Goal: Navigation & Orientation: Go to known website

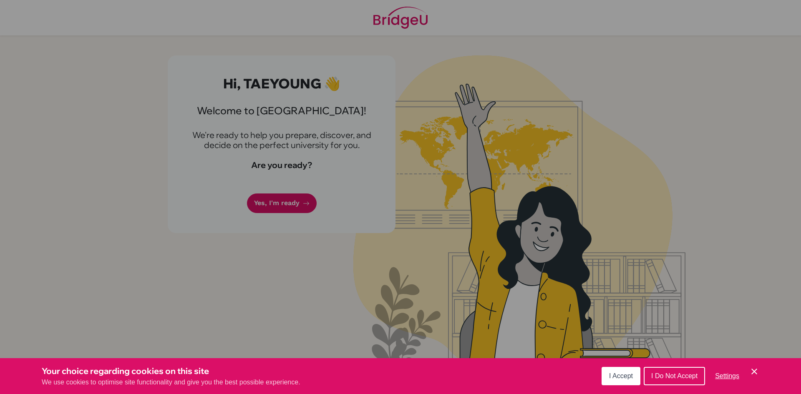
click at [620, 367] on div "I Accept I Do Not Accept Settings Cookie Control Close Icon" at bounding box center [681, 377] width 158 height 22
click at [620, 378] on span "I Accept" at bounding box center [621, 376] width 24 height 7
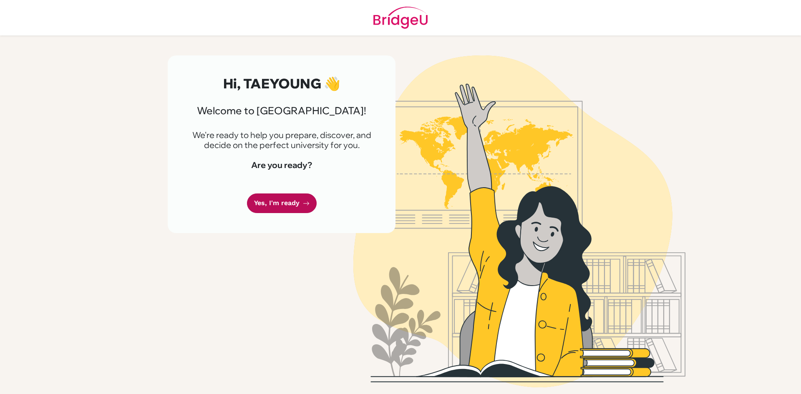
click at [301, 206] on link "Yes, I'm ready" at bounding box center [282, 204] width 70 height 20
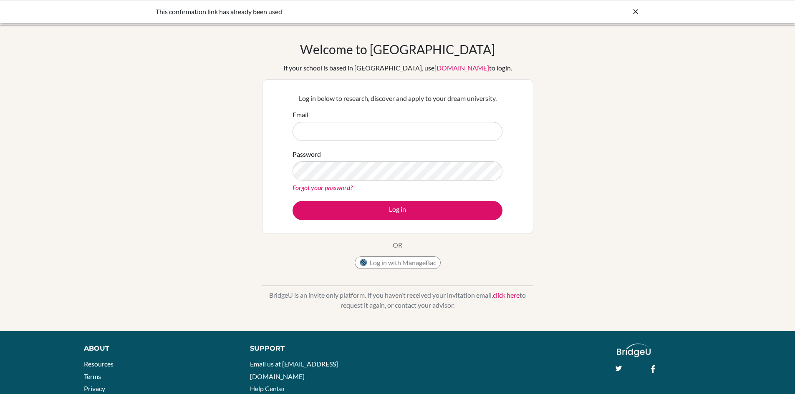
click at [447, 125] on input "Email" at bounding box center [398, 131] width 210 height 19
type input "[EMAIL_ADDRESS][DOMAIN_NAME]"
click at [293, 201] on button "Log in" at bounding box center [398, 210] width 210 height 19
